Goal: Task Accomplishment & Management: Complete application form

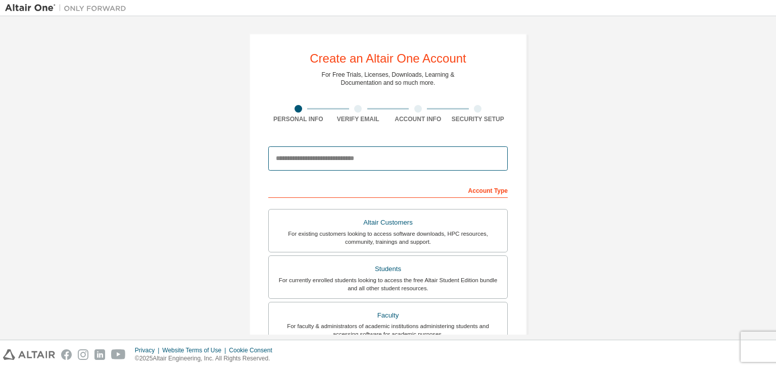
click at [300, 159] on input "email" at bounding box center [387, 158] width 239 height 24
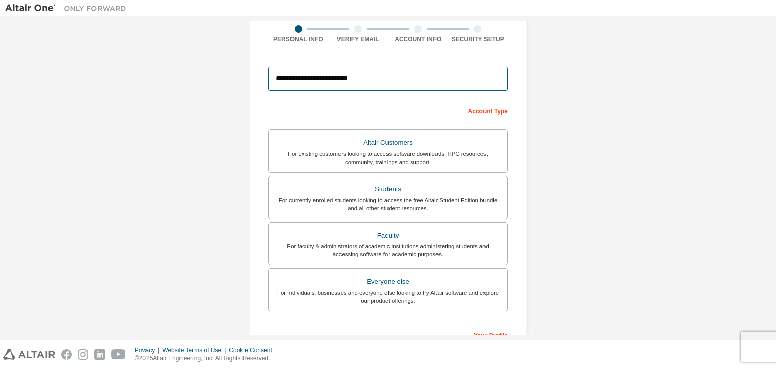
scroll to position [97, 0]
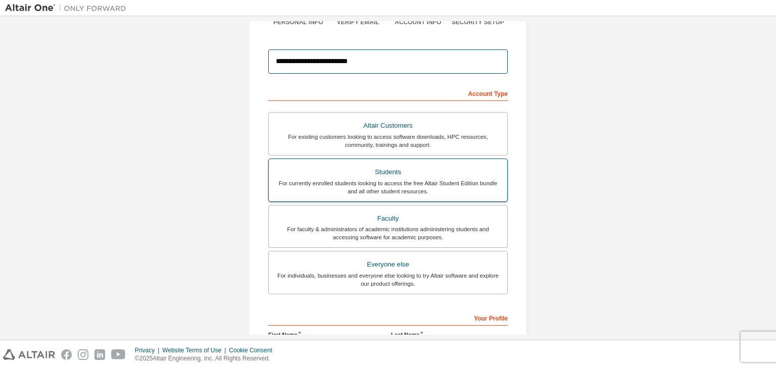
type input "**********"
click at [417, 173] on div "Students" at bounding box center [388, 172] width 226 height 14
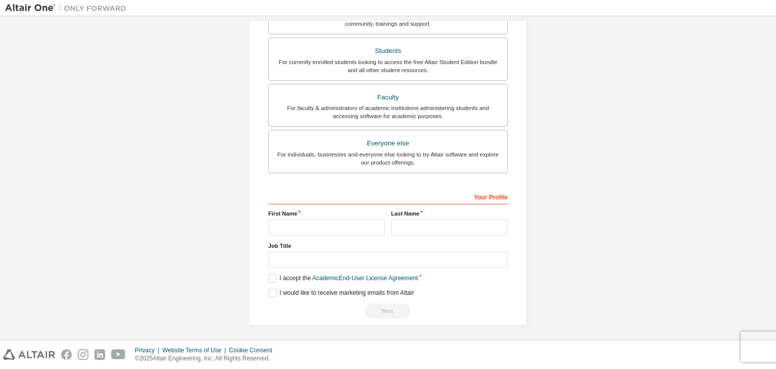
scroll to position [219, 0]
click at [304, 224] on input "text" at bounding box center [326, 226] width 117 height 17
type input "*"
type input "********"
click at [417, 225] on input "text" at bounding box center [449, 226] width 117 height 17
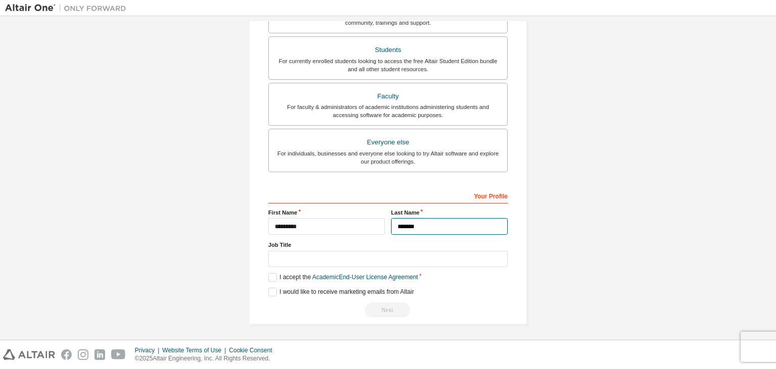
type input "*******"
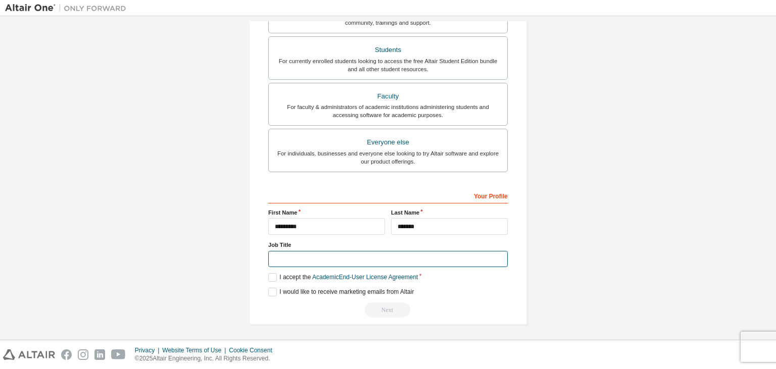
click at [338, 258] on input "text" at bounding box center [387, 259] width 239 height 17
type input "*******"
click at [273, 274] on label "I accept the Academic End-User License Agreement" at bounding box center [342, 277] width 149 height 9
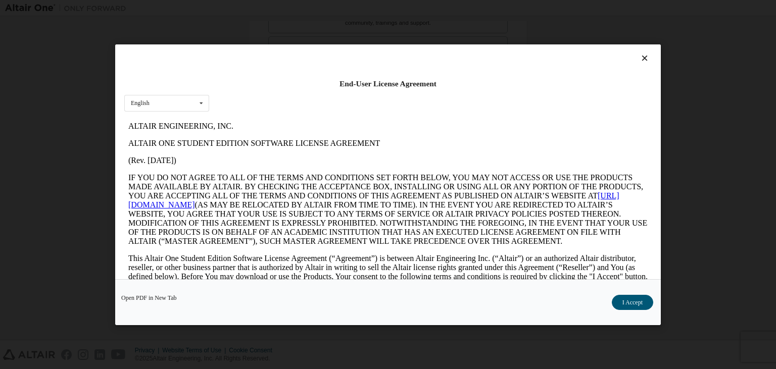
scroll to position [0, 0]
click at [624, 302] on button "I Accept" at bounding box center [631, 301] width 41 height 15
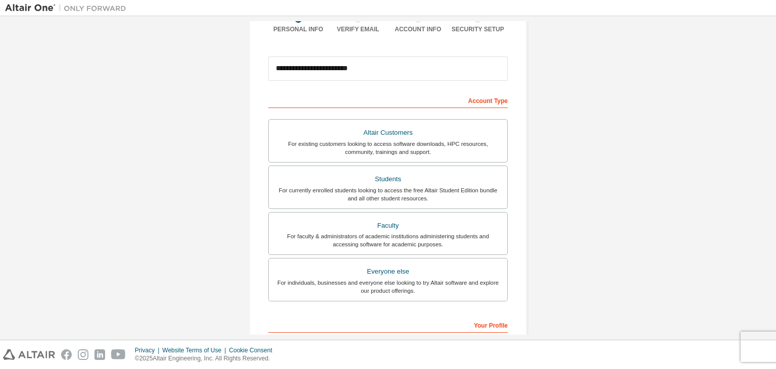
scroll to position [219, 0]
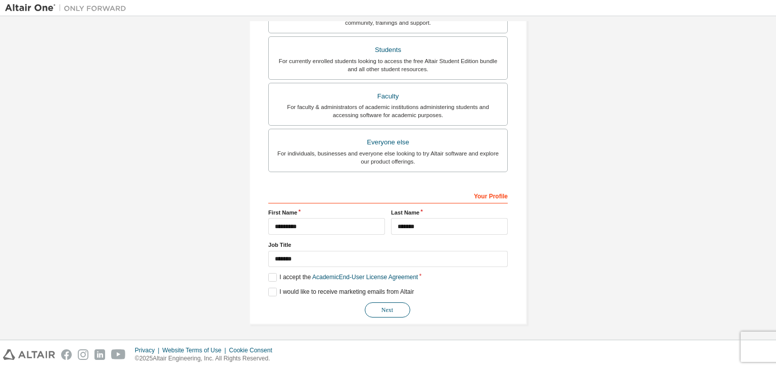
click at [378, 309] on button "Next" at bounding box center [387, 309] width 45 height 15
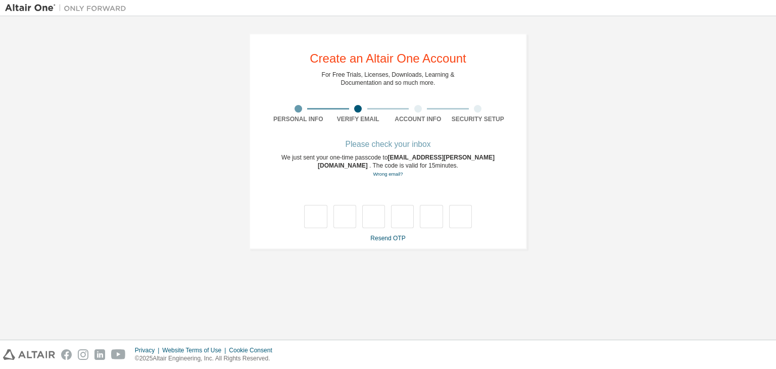
scroll to position [0, 0]
type input "*"
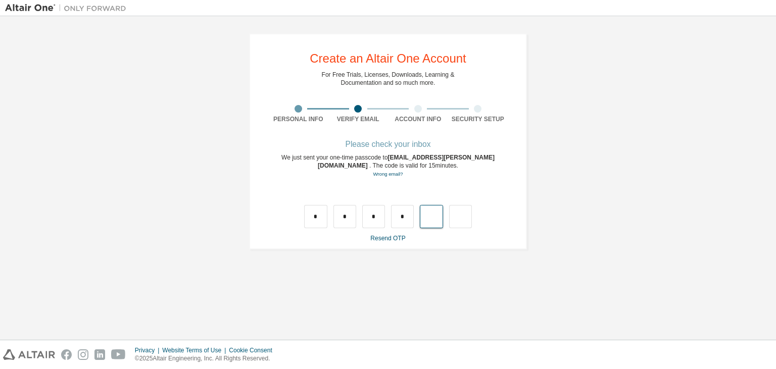
type input "*"
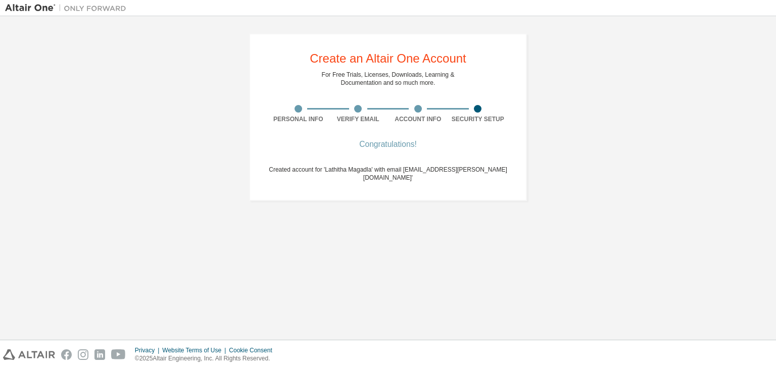
click at [401, 144] on div "Congratulations!" at bounding box center [387, 144] width 239 height 6
click at [403, 150] on div "Congratulations! Created account for 'Lathitha Magadla' with email 's227141970@…" at bounding box center [387, 167] width 239 height 53
click at [395, 135] on div "Create an Altair One Account For Free Trials, Licenses, Downloads, Learning & D…" at bounding box center [388, 117] width 278 height 168
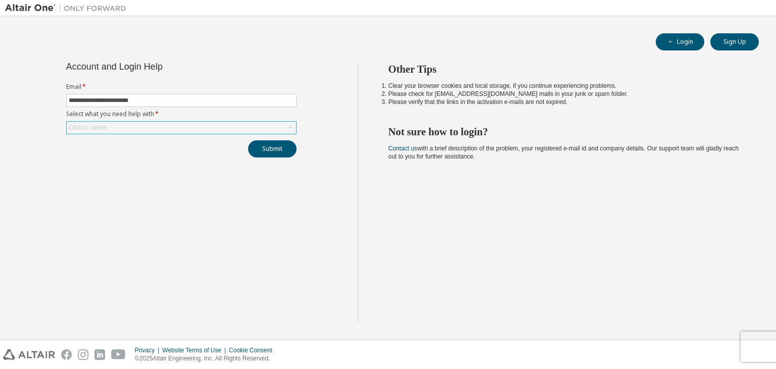
type input "**********"
click at [139, 129] on div "Click to select" at bounding box center [181, 128] width 229 height 12
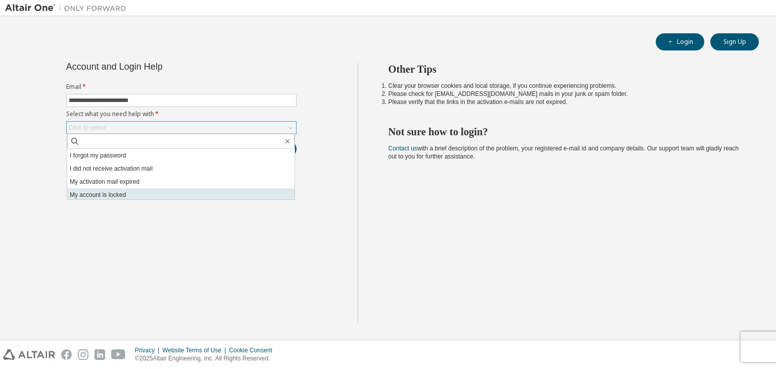
click at [100, 193] on li "My account is locked" at bounding box center [180, 194] width 227 height 13
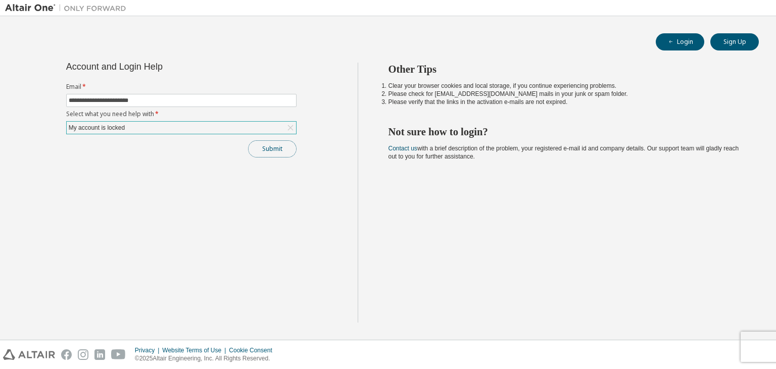
click at [278, 150] on button "Submit" at bounding box center [272, 148] width 48 height 17
click at [676, 42] on button "Login" at bounding box center [679, 41] width 48 height 17
